Goal: Information Seeking & Learning: Learn about a topic

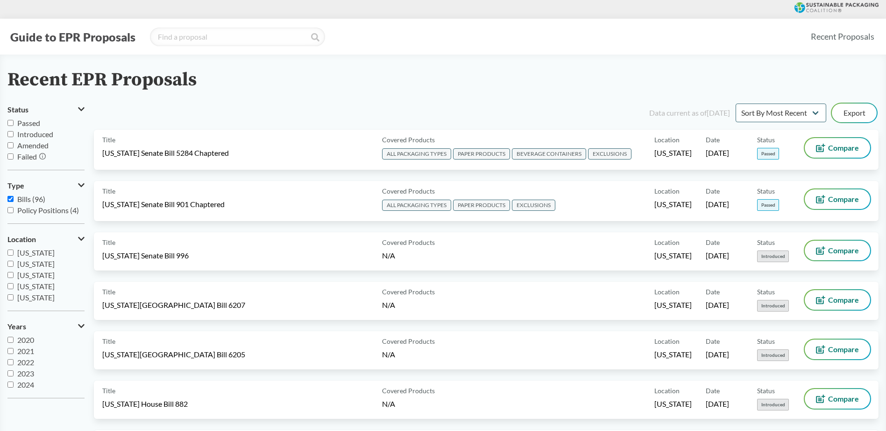
click at [8, 122] on input "Passed" at bounding box center [10, 123] width 6 height 6
checkbox input "true"
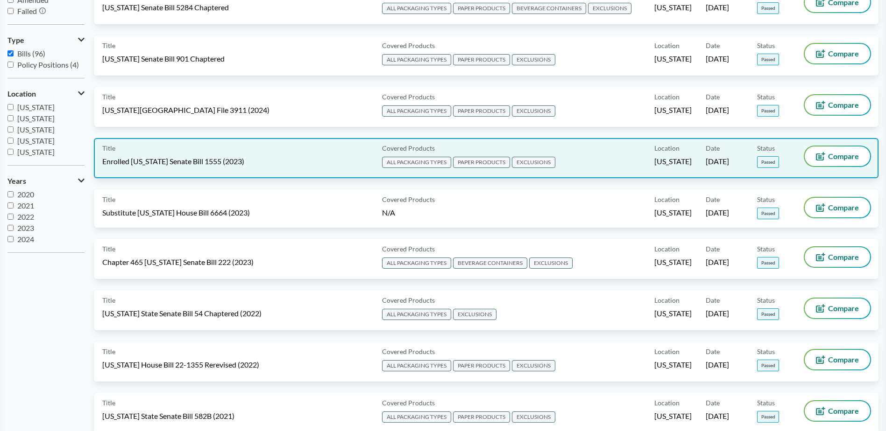
scroll to position [280, 0]
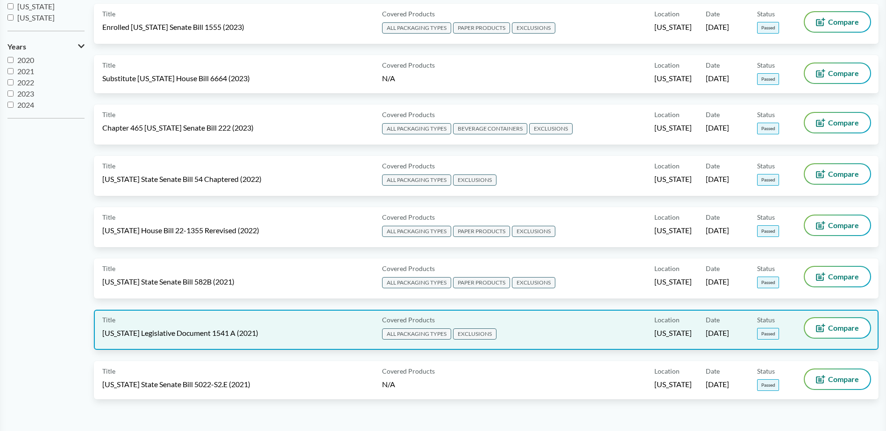
click at [148, 331] on span "[US_STATE] Legislative Document 1541 A (2021)" at bounding box center [180, 333] width 156 height 10
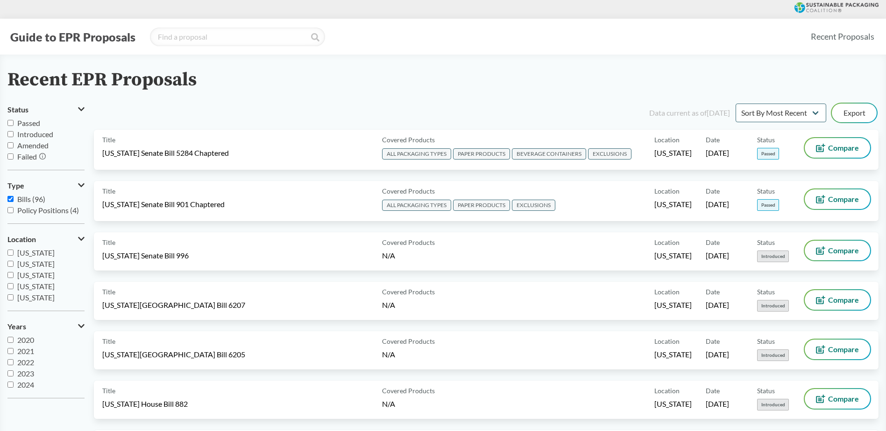
click at [8, 120] on input "Passed" at bounding box center [10, 123] width 6 height 6
checkbox input "true"
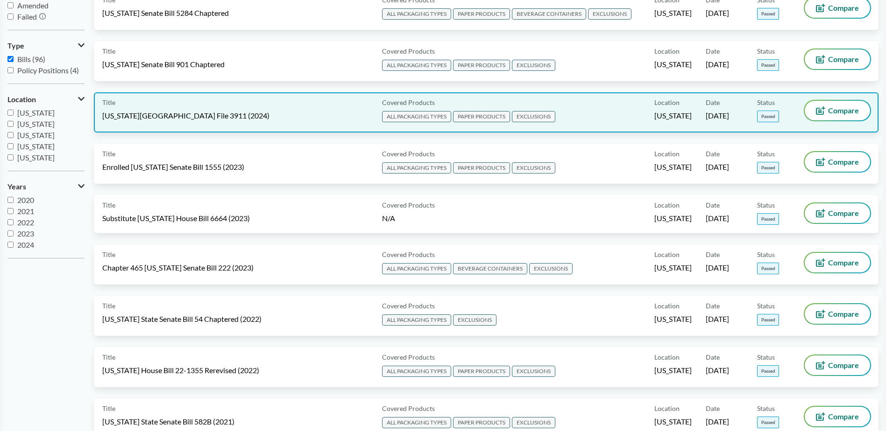
scroll to position [93, 0]
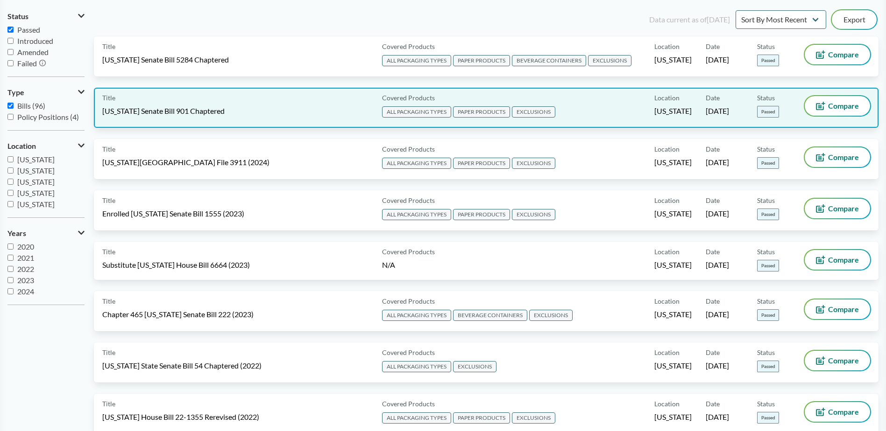
click at [150, 120] on div "Title [US_STATE] Senate Bill 901 Chaptered Covered Products ALL PACKAGING TYPES…" at bounding box center [486, 108] width 784 height 40
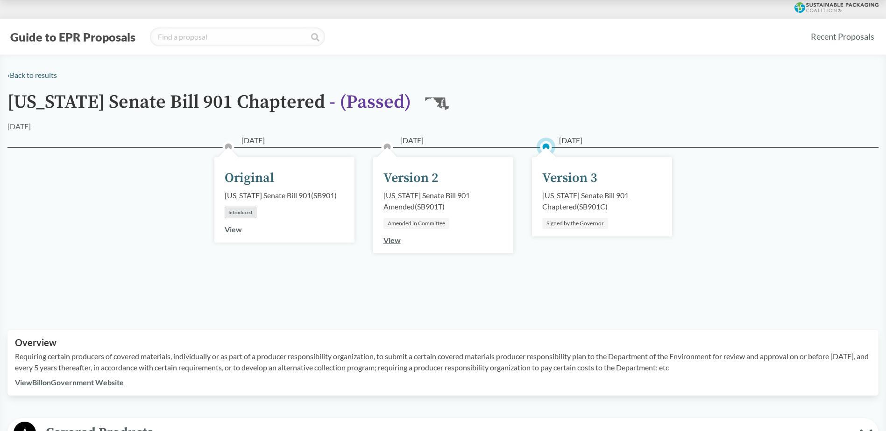
click at [356, 102] on span "- ( Passed )" at bounding box center [370, 102] width 82 height 23
click at [62, 386] on link "View Bill on Government Website" at bounding box center [69, 382] width 109 height 9
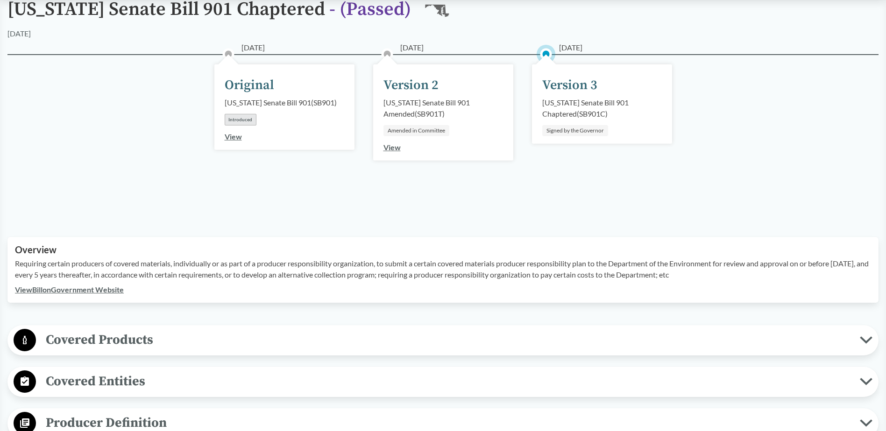
scroll to position [93, 0]
drag, startPoint x: 577, startPoint y: 113, endPoint x: 539, endPoint y: 103, distance: 39.2
click at [539, 103] on div "[DATE] Version 3 [US_STATE] Senate Bill 901 Chaptered ( SB901C ) Signed by the …" at bounding box center [602, 103] width 140 height 79
copy div "[US_STATE] Senate Bill 901 Chaptered ( SB901C )"
click at [154, 302] on div "Overview Requiring certain producers of covered materials, individually or as p…" at bounding box center [442, 270] width 871 height 66
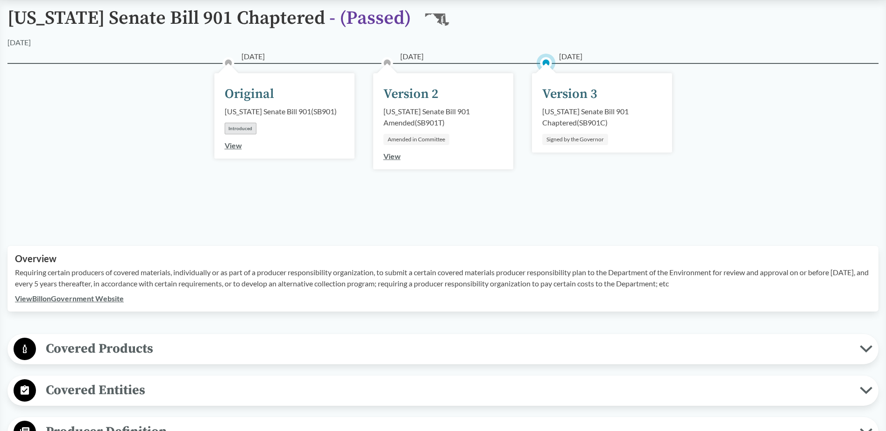
scroll to position [233, 0]
